Goal: Information Seeking & Learning: Check status

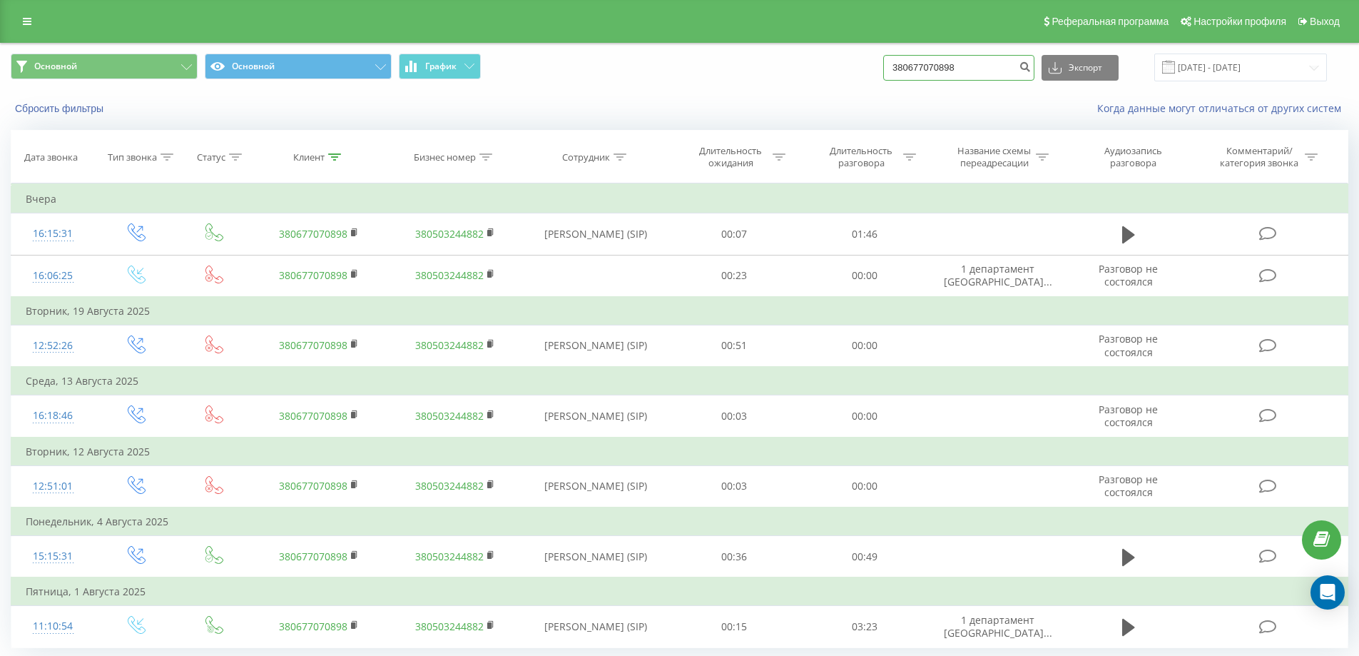
click at [937, 76] on input "380677070898" at bounding box center [958, 68] width 151 height 26
paste input "83634"
type input "380677083634"
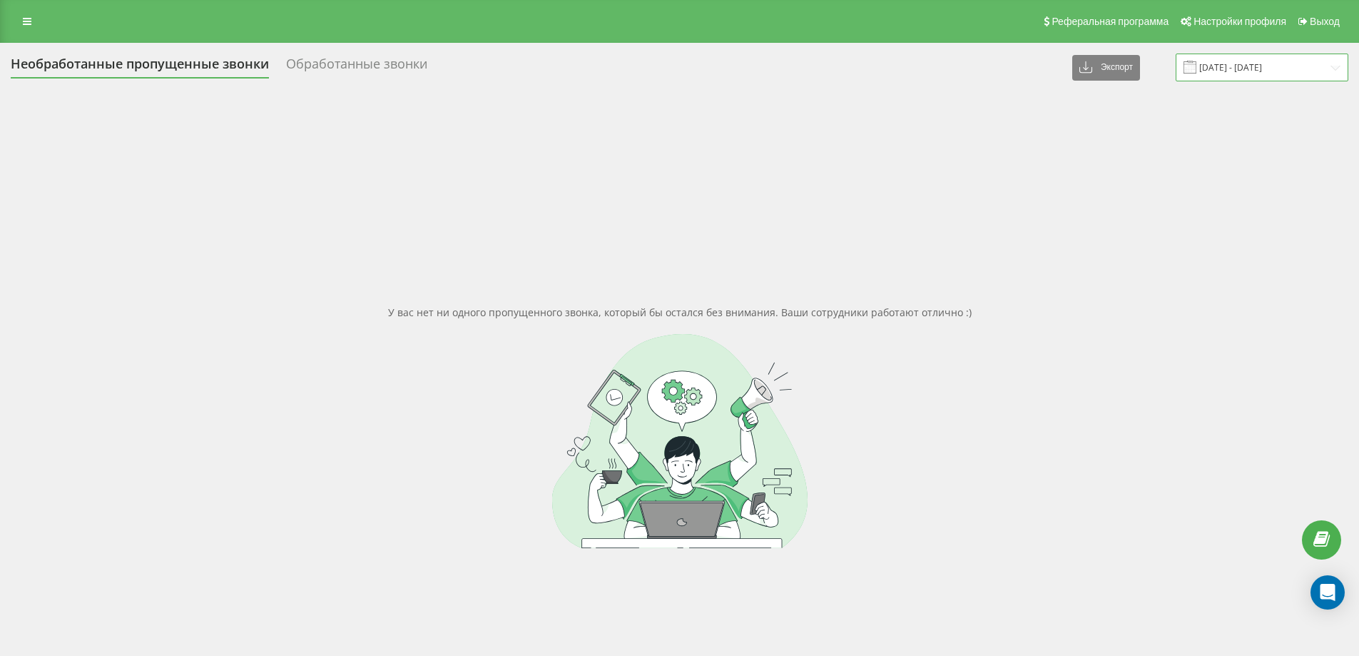
click at [1278, 72] on input "[DATE] - [DATE]" at bounding box center [1262, 68] width 173 height 28
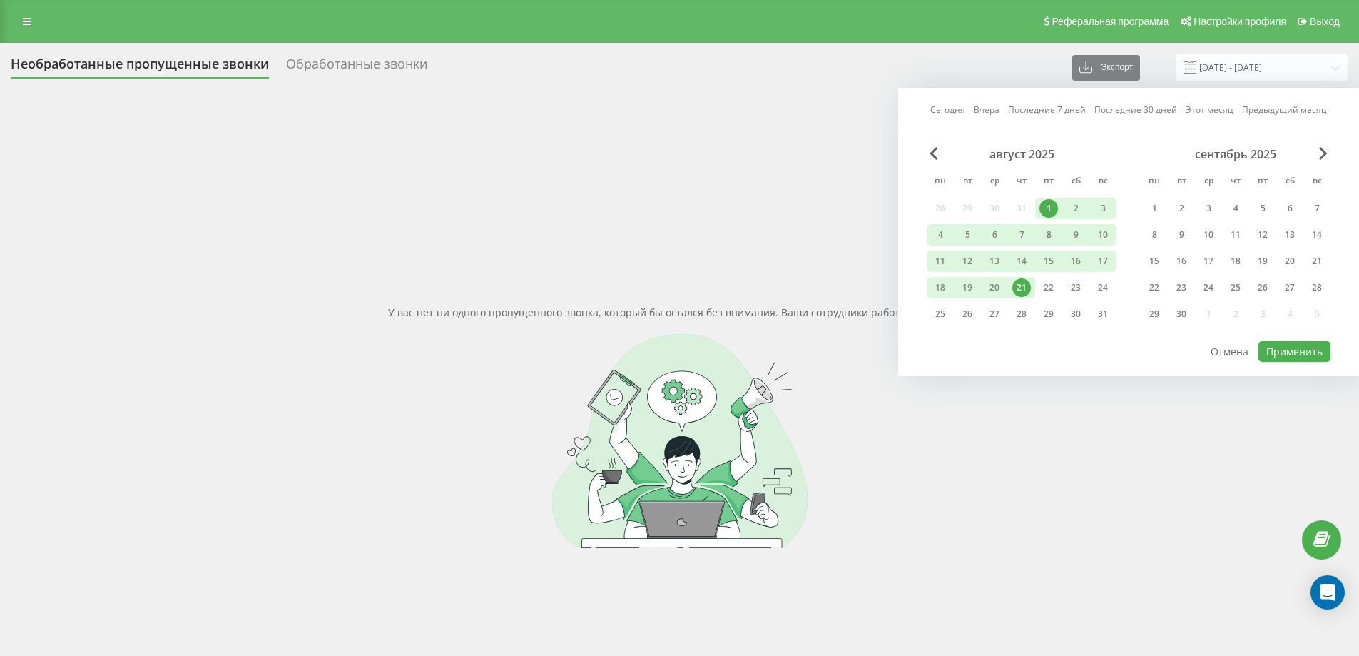
click at [1057, 205] on div "1" at bounding box center [1048, 208] width 19 height 19
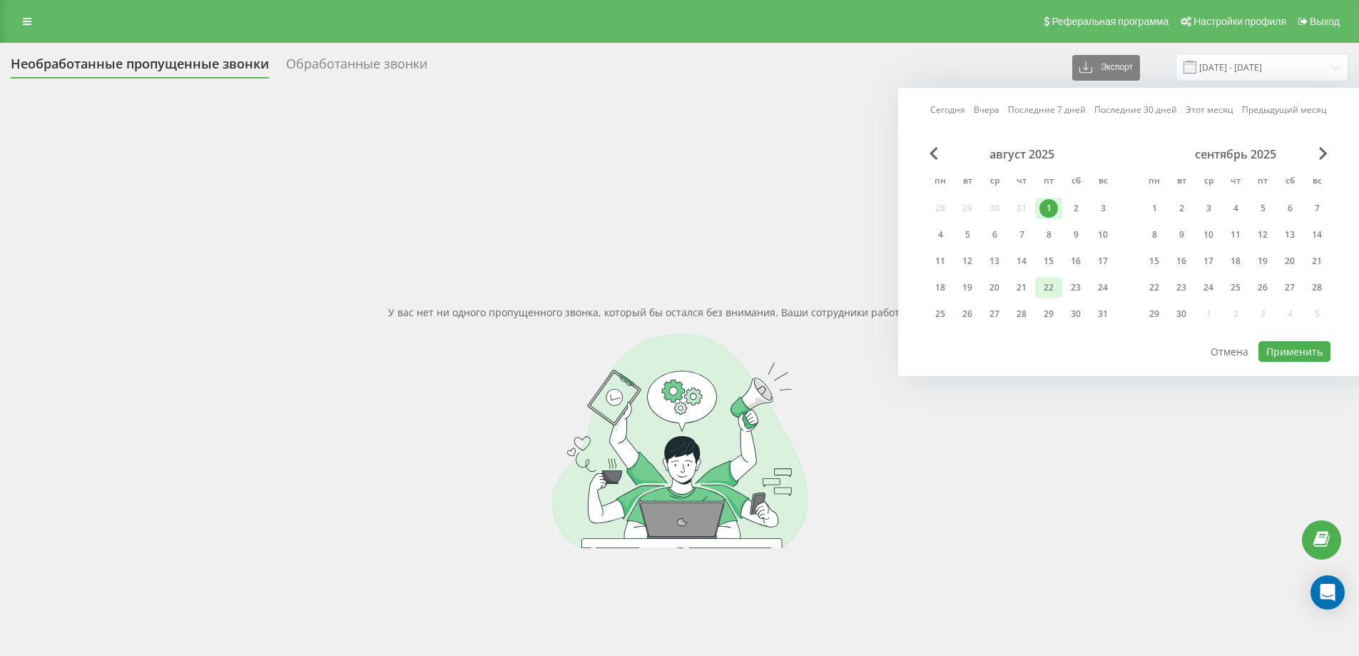
click at [1044, 285] on div "22" at bounding box center [1048, 287] width 19 height 19
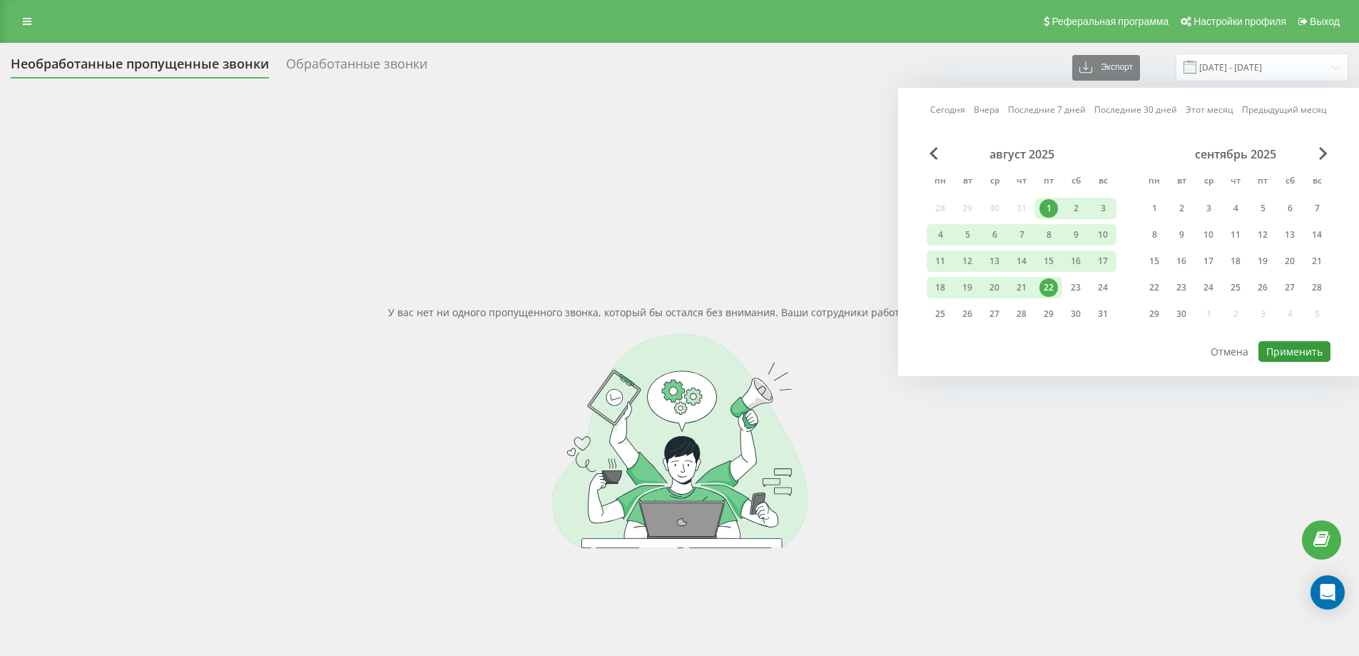
click at [1274, 349] on button "Применить" at bounding box center [1294, 351] width 72 height 21
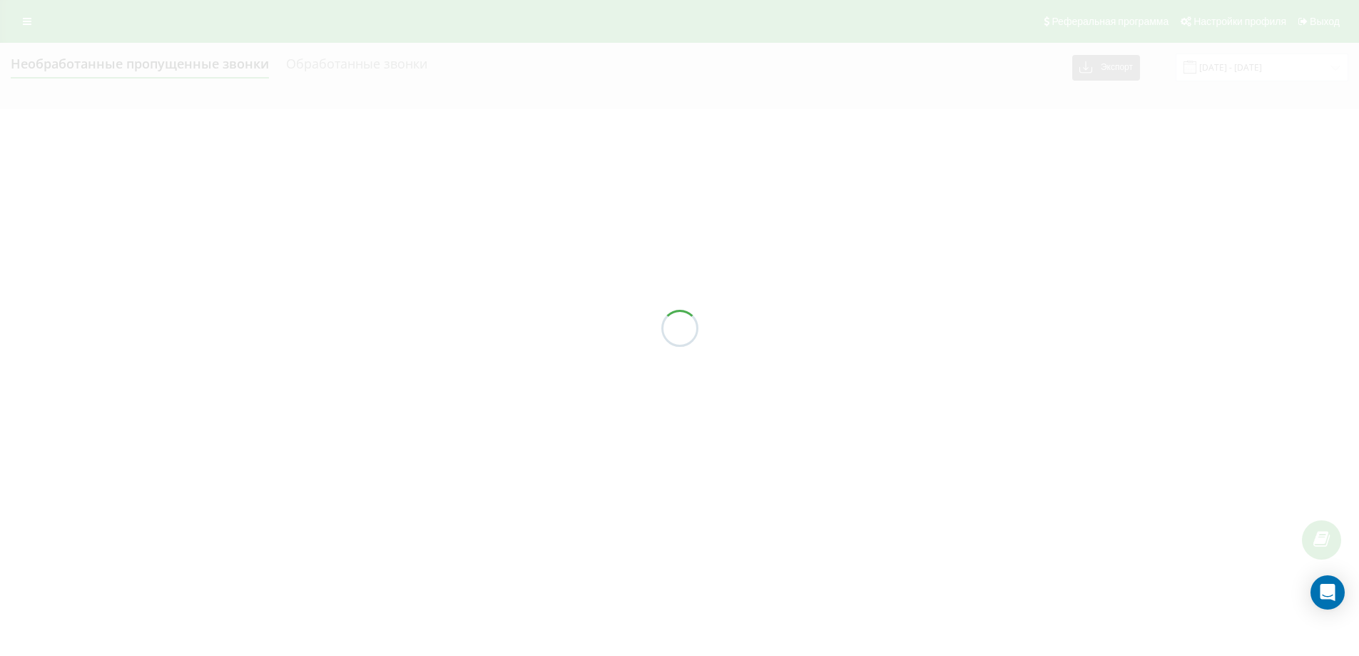
type input "[DATE] - [DATE]"
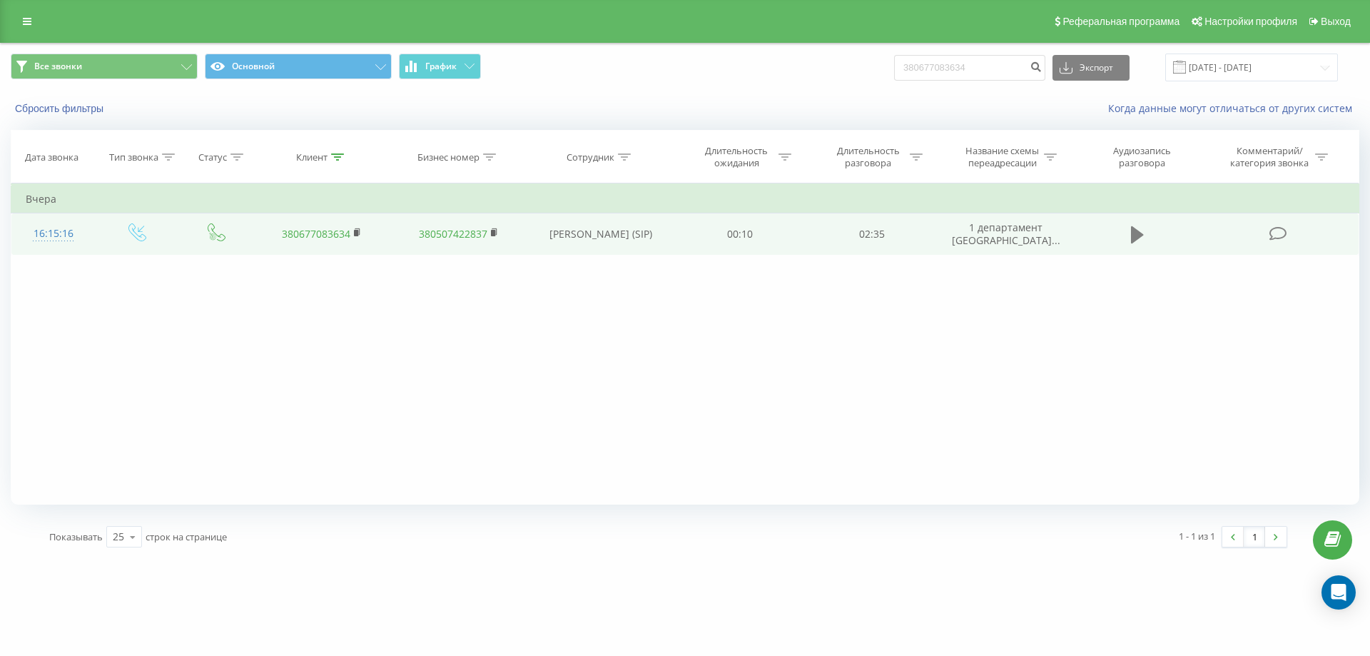
click at [1138, 231] on icon at bounding box center [1137, 234] width 13 height 17
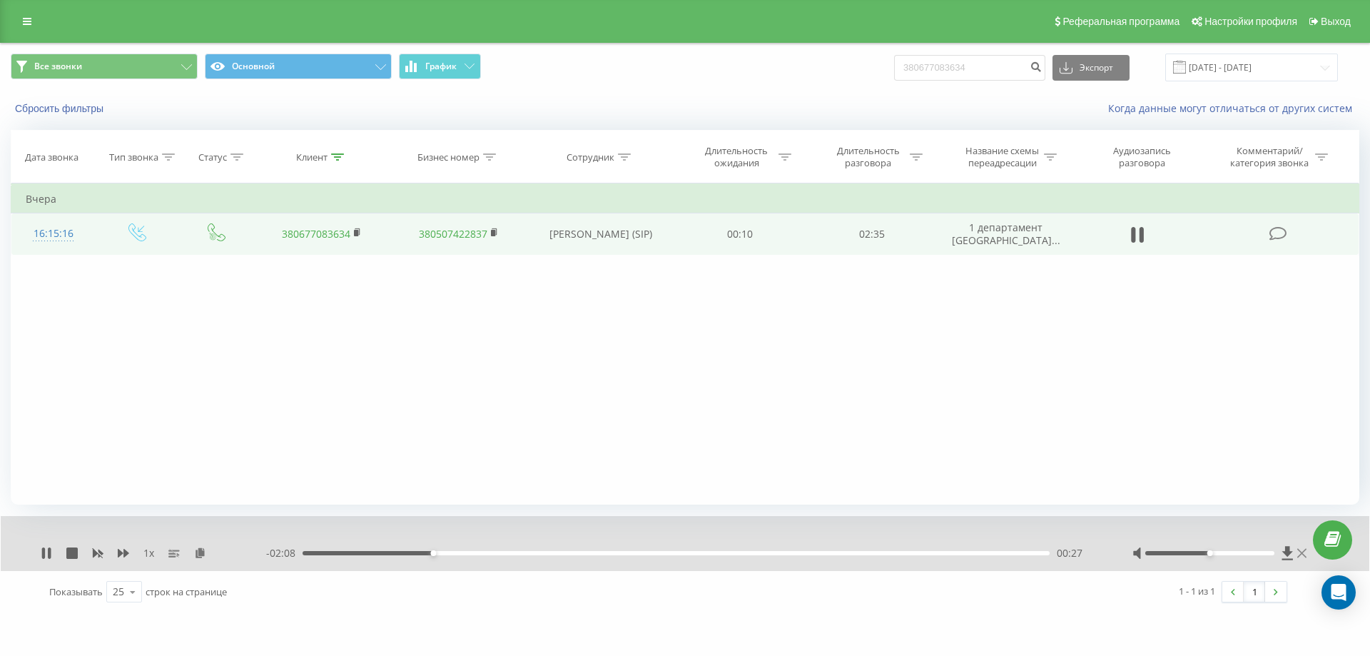
click at [1303, 554] on icon at bounding box center [1301, 553] width 9 height 9
